Goal: Task Accomplishment & Management: Manage account settings

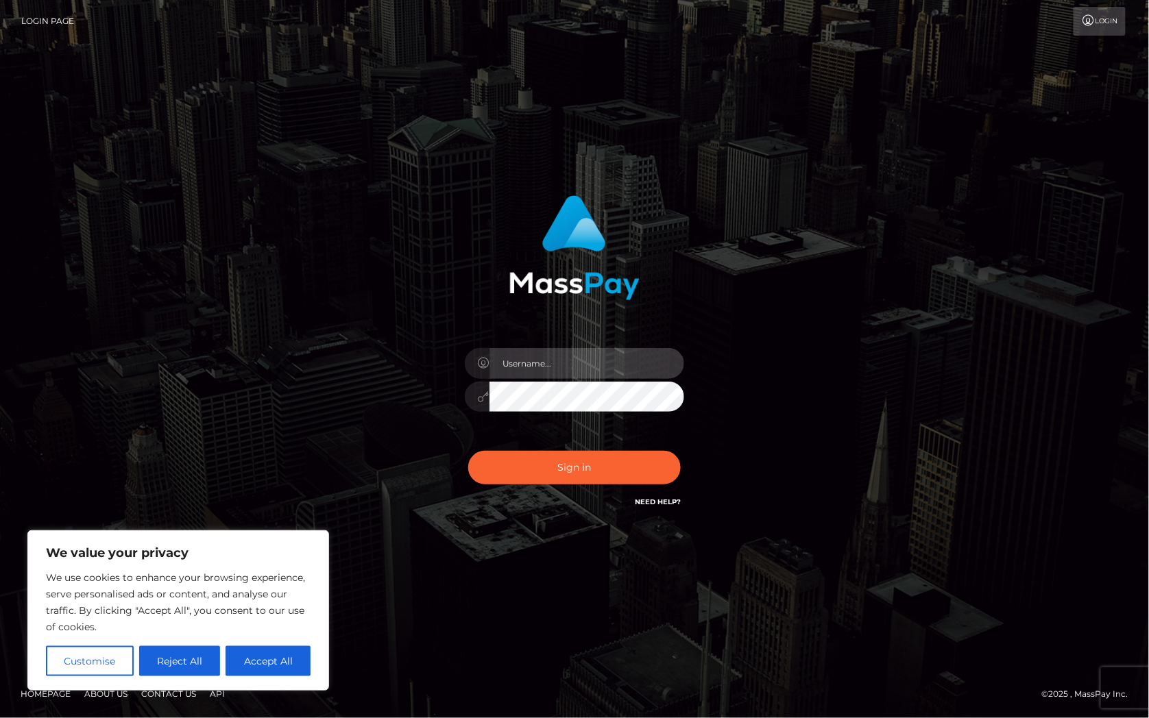
click at [513, 373] on input "text" at bounding box center [586, 363] width 195 height 31
type input "[PERSON_NAME].Silversocial"
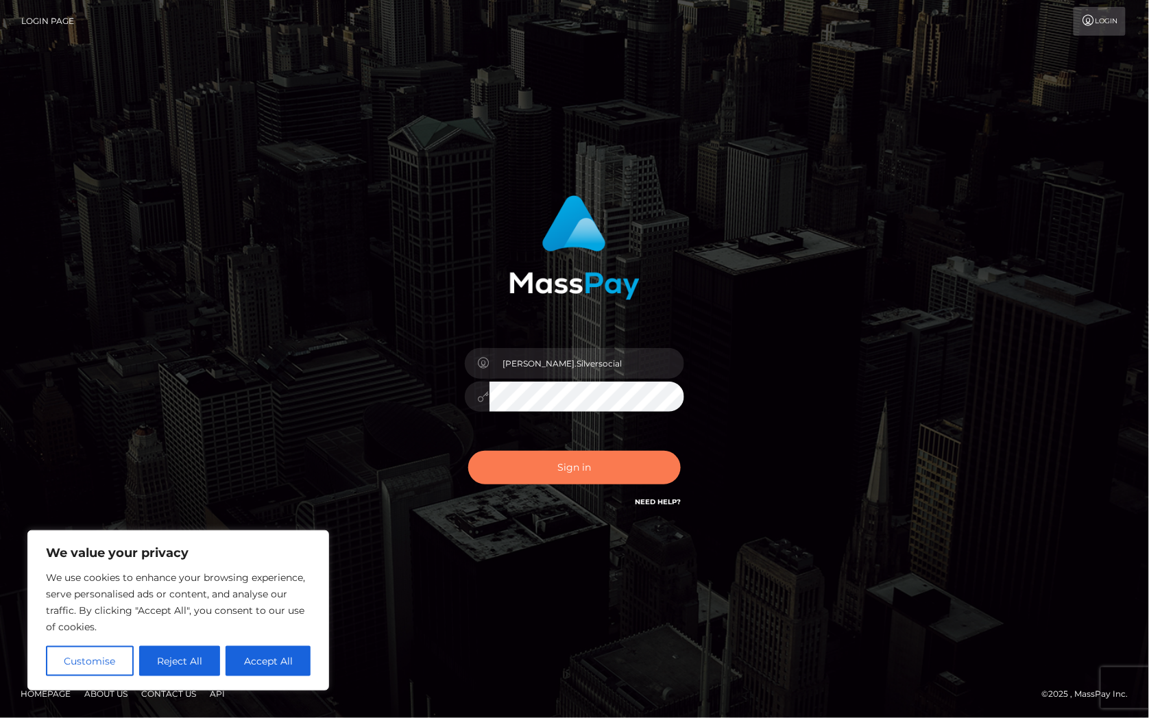
click at [593, 469] on button "Sign in" at bounding box center [574, 468] width 212 height 34
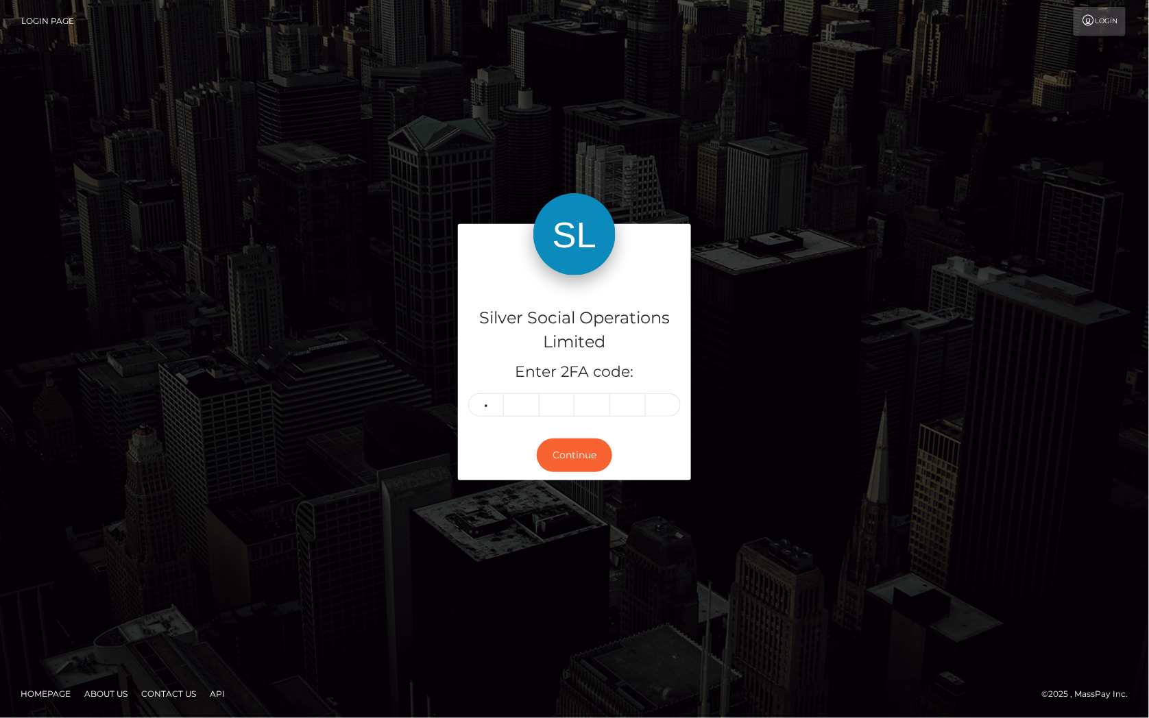
type input "6"
type input "4"
type input "6"
type input "3"
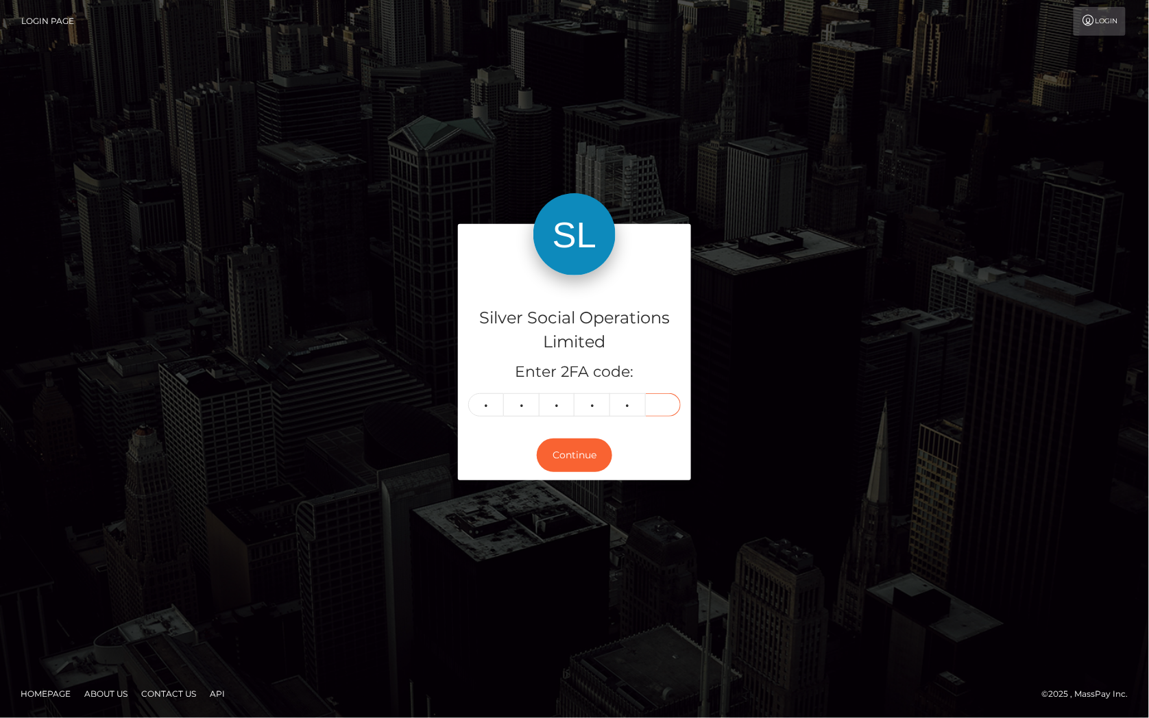
type input "8"
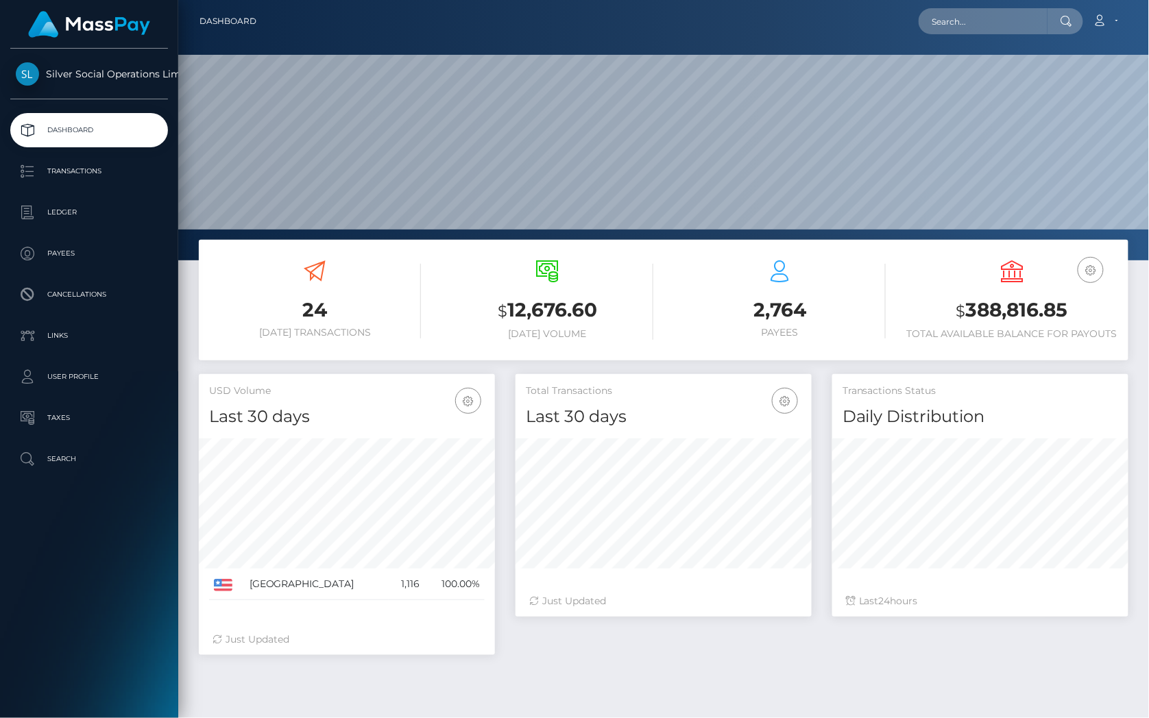
scroll to position [243, 296]
click at [1017, 311] on h3 "$ 388,816.85" at bounding box center [1012, 311] width 212 height 28
copy h3 "388,816.85"
